Goal: Task Accomplishment & Management: Manage account settings

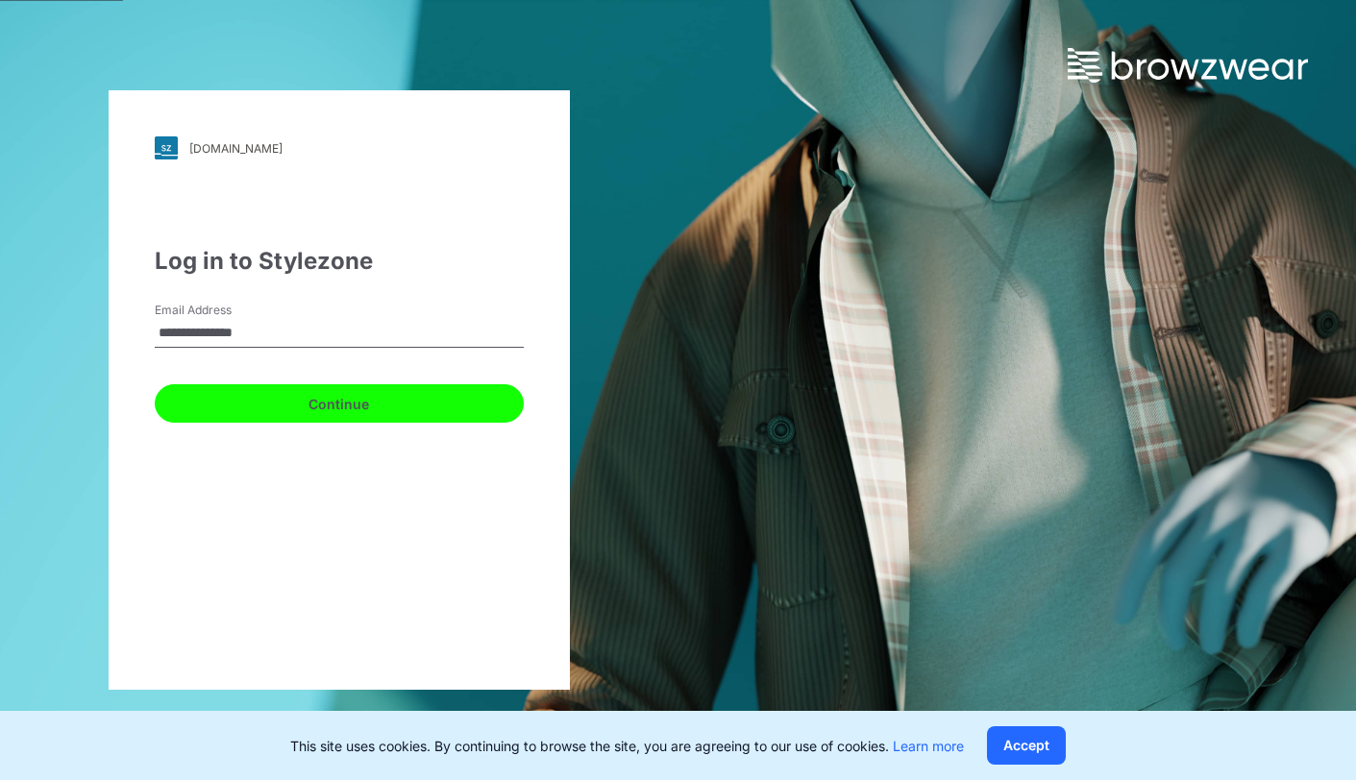
click at [338, 406] on button "Continue" at bounding box center [339, 403] width 369 height 38
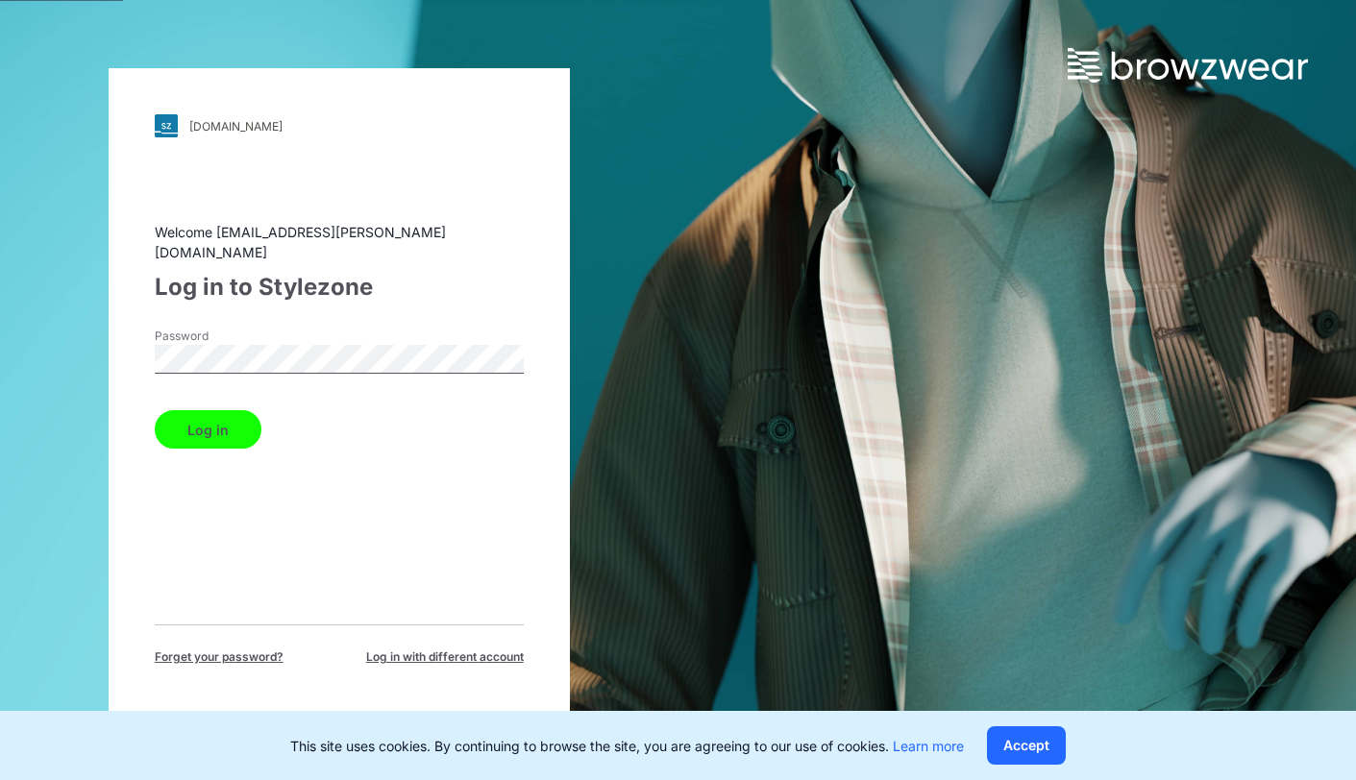
drag, startPoint x: 210, startPoint y: 427, endPoint x: 243, endPoint y: 415, distance: 34.7
click at [212, 427] on button "Log in" at bounding box center [208, 429] width 107 height 38
